Goal: Information Seeking & Learning: Learn about a topic

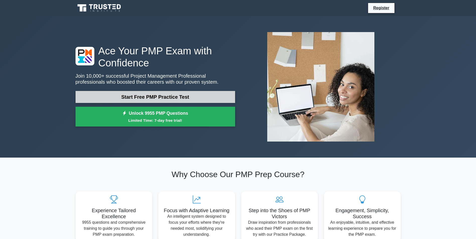
click at [137, 99] on link "Start Free PMP Practice Test" at bounding box center [156, 97] width 160 height 12
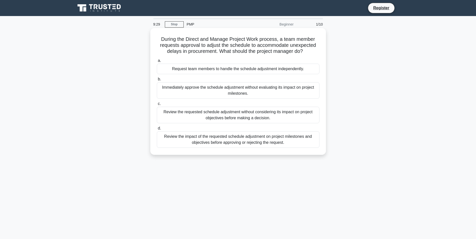
click at [238, 139] on div "Review the impact of the requested schedule adjustment on project milestones an…" at bounding box center [238, 140] width 163 height 17
click at [157, 130] on input "d. Review the impact of the requested schedule adjustment on project milestones…" at bounding box center [157, 128] width 0 height 3
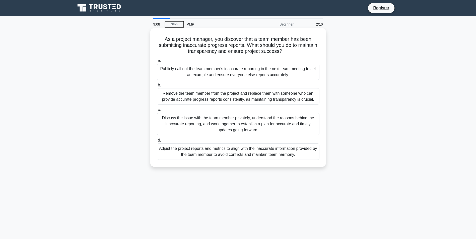
click at [248, 121] on div "Discuss the issue with the team member privately, understand the reasons behind…" at bounding box center [238, 124] width 163 height 23
click at [157, 112] on input "c. Discuss the issue with the team member privately, understand the reasons beh…" at bounding box center [157, 109] width 0 height 3
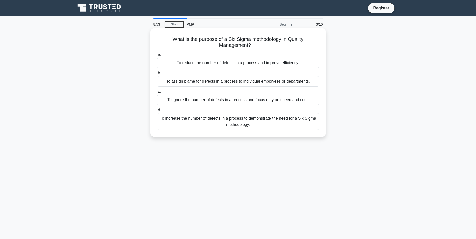
click at [254, 64] on div "To reduce the number of defects in a process and improve efficiency." at bounding box center [238, 63] width 163 height 11
click at [157, 56] on input "a. To reduce the number of defects in a process and improve efficiency." at bounding box center [157, 54] width 0 height 3
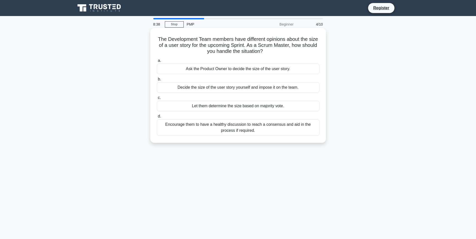
click at [250, 129] on div "Encourage them to have a healthy discussion to reach a consensus and aid in the…" at bounding box center [238, 127] width 163 height 17
click at [157, 118] on input "d. Encourage them to have a healthy discussion to reach a consensus and aid in …" at bounding box center [157, 116] width 0 height 3
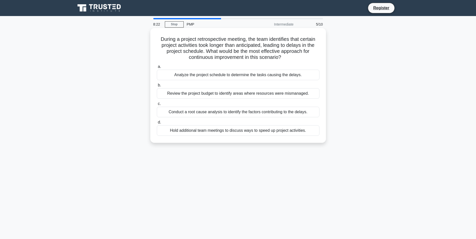
click at [282, 110] on div "Conduct a root cause analysis to identify the factors contributing to the delay…" at bounding box center [238, 112] width 163 height 11
click at [157, 106] on input "c. Conduct a root cause analysis to identify the factors contributing to the de…" at bounding box center [157, 103] width 0 height 3
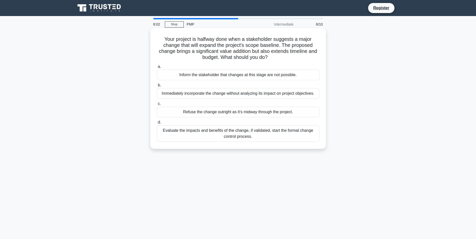
click at [271, 134] on div "Evaluate the impacts and benefits of the change, if validated, start the formal…" at bounding box center [238, 133] width 163 height 17
click at [157, 124] on input "d. Evaluate the impacts and benefits of the change, if validated, start the for…" at bounding box center [157, 122] width 0 height 3
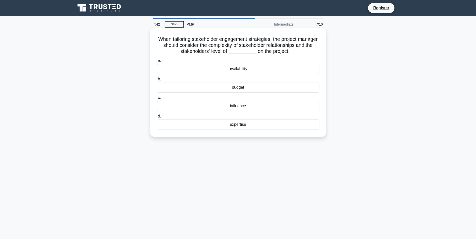
click at [245, 125] on div "expertise" at bounding box center [238, 124] width 163 height 11
click at [157, 118] on input "d. expertise" at bounding box center [157, 116] width 0 height 3
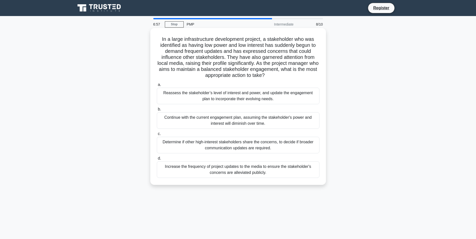
click at [295, 99] on div "Reassess the stakeholder’s level of interest and power, and update the engageme…" at bounding box center [238, 96] width 163 height 17
click at [157, 87] on input "a. Reassess the stakeholder’s level of interest and power, and update the engag…" at bounding box center [157, 84] width 0 height 3
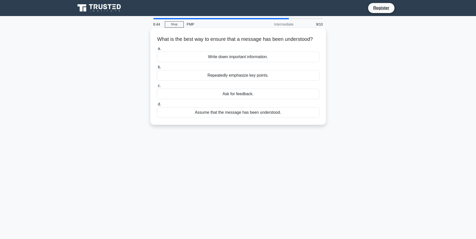
click at [237, 99] on div "Ask for feedback." at bounding box center [238, 94] width 163 height 11
click at [157, 88] on input "c. Ask for feedback." at bounding box center [157, 85] width 0 height 3
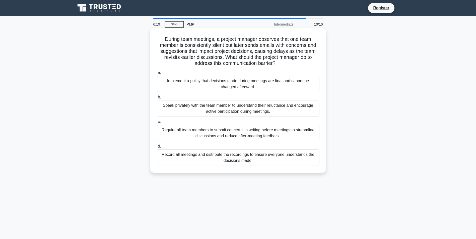
click at [260, 113] on div "Speak privately with the team member to understand their reluctance and encoura…" at bounding box center [238, 108] width 163 height 17
click at [157, 99] on input "b. Speak privately with the team member to understand their reluctance and enco…" at bounding box center [157, 97] width 0 height 3
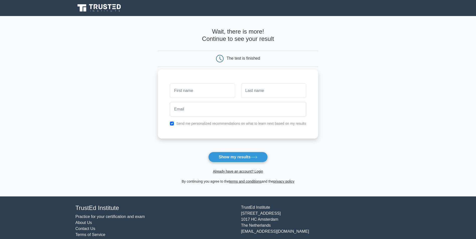
click at [203, 95] on input "text" at bounding box center [202, 91] width 65 height 15
type input "SERGIO"
click at [261, 91] on input "text" at bounding box center [273, 91] width 65 height 15
type input "BARRADAS"
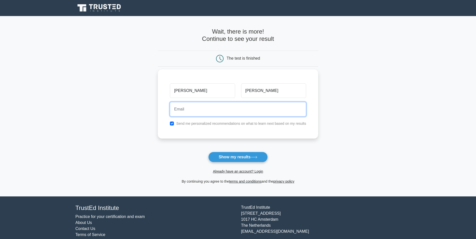
click at [241, 113] on input "email" at bounding box center [238, 109] width 136 height 15
type input "svbarradas@gmail.com"
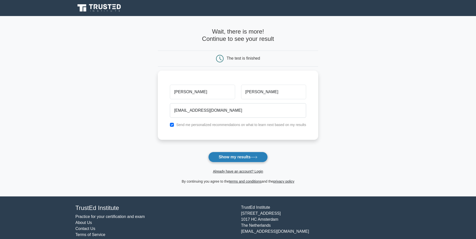
click at [238, 156] on button "Show my results" at bounding box center [237, 157] width 59 height 11
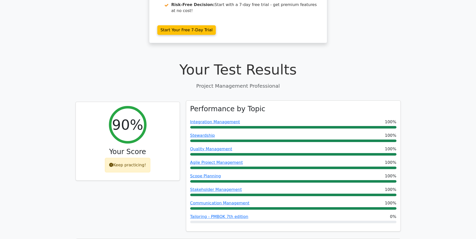
scroll to position [134, 0]
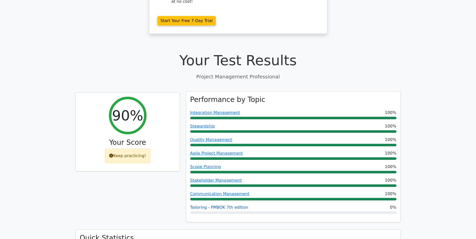
click at [236, 205] on link "Tailoring - PMBOK 7th edition" at bounding box center [219, 207] width 58 height 5
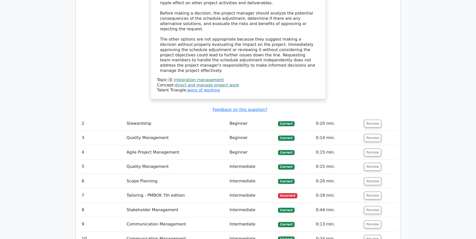
scroll to position [669, 0]
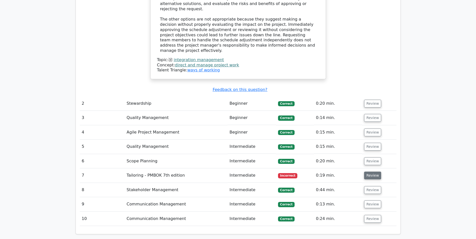
click at [368, 172] on button "Review" at bounding box center [372, 176] width 17 height 8
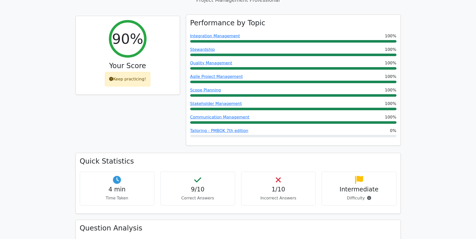
scroll to position [201, 0]
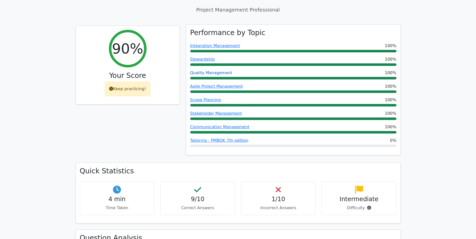
click at [212, 71] on link "Quality Management" at bounding box center [211, 73] width 42 height 5
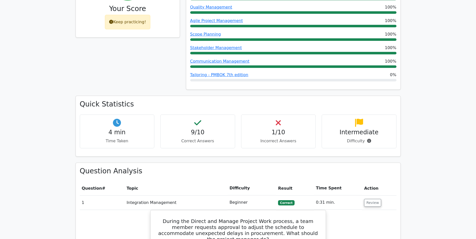
scroll to position [134, 0]
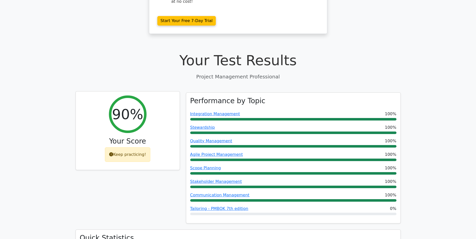
click at [132, 148] on div "Keep practicing!" at bounding box center [127, 155] width 45 height 15
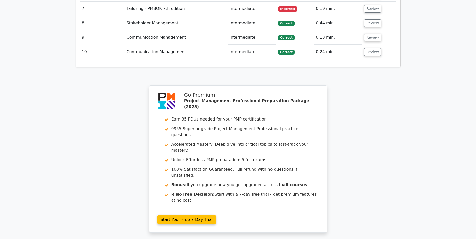
scroll to position [865, 0]
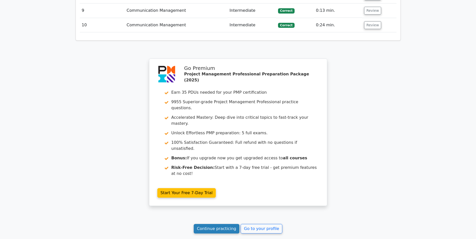
click at [220, 224] on link "Continue practicing" at bounding box center [217, 229] width 46 height 10
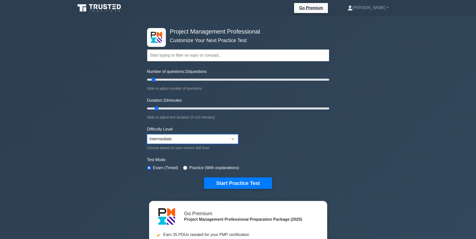
click at [212, 138] on select "Beginner Intermediate Expert" at bounding box center [192, 140] width 91 height 10
select select "expert"
click at [147, 135] on select "Beginner Intermediate Expert" at bounding box center [192, 140] width 91 height 10
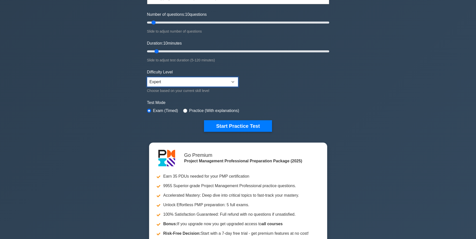
scroll to position [67, 0]
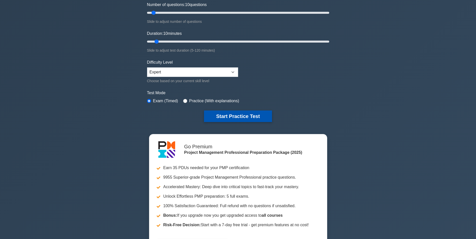
click at [253, 117] on button "Start Practice Test" at bounding box center [238, 117] width 68 height 12
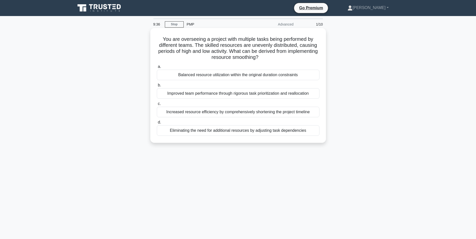
click at [279, 76] on div "Balanced resource utilization within the original duration constraints" at bounding box center [238, 75] width 163 height 11
click at [157, 69] on input "a. Balanced resource utilization within the original duration constraints" at bounding box center [157, 66] width 0 height 3
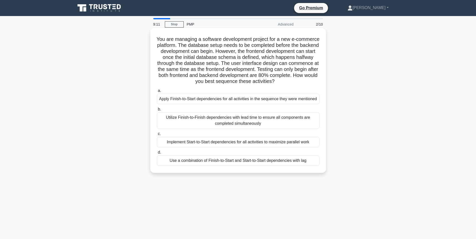
click at [277, 98] on div "Apply Finish-to-Start dependencies for all activities in the sequence they were…" at bounding box center [238, 99] width 163 height 11
click at [157, 93] on input "a. Apply Finish-to-Start dependencies for all activities in the sequence they w…" at bounding box center [157, 90] width 0 height 3
